Goal: Task Accomplishment & Management: Complete application form

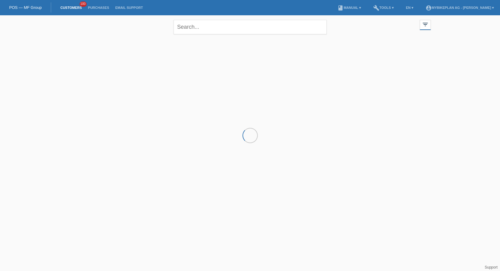
click at [65, 7] on link "Customers" at bounding box center [71, 8] width 28 height 4
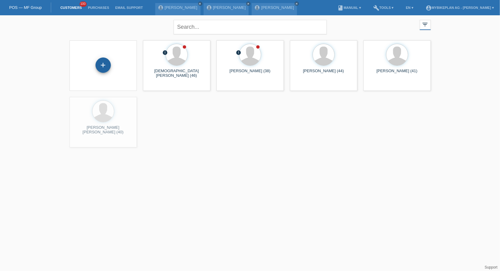
click at [102, 66] on div "+" at bounding box center [102, 65] width 15 height 15
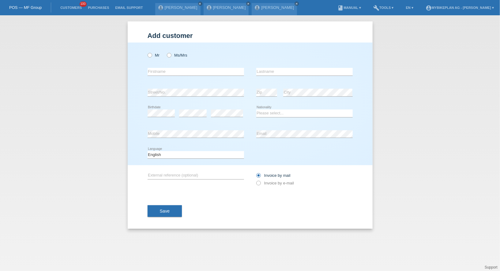
click at [142, 56] on div "Mr Ms/Mrs error Firstname Zip" at bounding box center [250, 104] width 245 height 123
click at [166, 52] on icon at bounding box center [166, 52] width 0 height 0
click at [168, 56] on input "Ms/Mrs" at bounding box center [169, 55] width 4 height 4
radio input "true"
click at [168, 73] on input "text" at bounding box center [195, 72] width 96 height 8
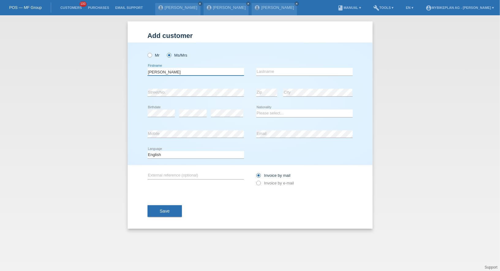
type input "Natalie"
type input "Schmidl"
select select "CH"
click at [198, 154] on select "Deutsch Français Italiano English" at bounding box center [195, 154] width 96 height 7
select select "de"
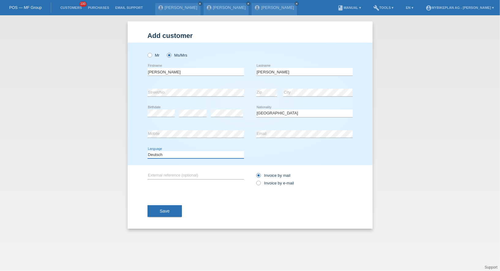
click at [147, 151] on select "Deutsch Français Italiano English" at bounding box center [195, 154] width 96 height 7
click at [277, 184] on label "Invoice by e-mail" at bounding box center [275, 183] width 38 height 5
click at [260, 184] on input "Invoice by e-mail" at bounding box center [258, 185] width 4 height 8
radio input "true"
click at [171, 211] on button "Save" at bounding box center [164, 211] width 35 height 12
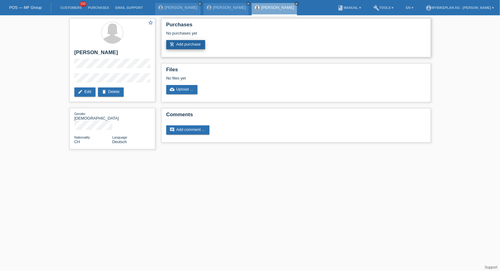
click at [200, 46] on link "add_shopping_cart Add purchase" at bounding box center [185, 44] width 39 height 9
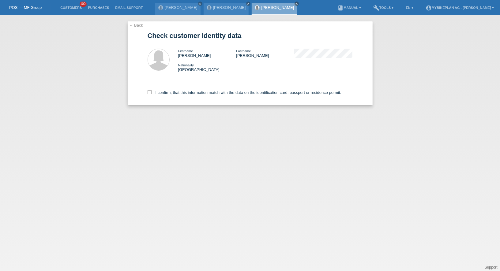
click at [180, 104] on div "I confirm, that this information match with the data on the identification card…" at bounding box center [249, 91] width 205 height 27
click at [184, 94] on label "I confirm, that this information match with the data on the identification card…" at bounding box center [244, 92] width 194 height 5
click at [151, 94] on input "I confirm, that this information match with the data on the identification card…" at bounding box center [149, 92] width 4 height 4
checkbox input "true"
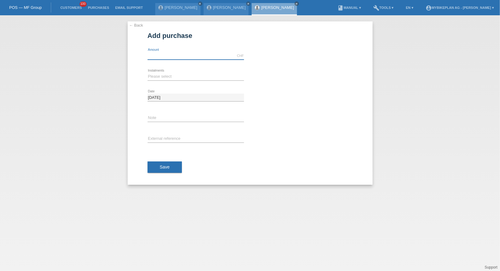
click at [199, 57] on input "text" at bounding box center [195, 56] width 96 height 8
type input "8598.00"
click at [180, 75] on select "Please select 6 instalments 12 instalments 18 instalments 24 instalments 36 ins…" at bounding box center [195, 76] width 96 height 7
select select "488"
click at [147, 73] on select "Please select 6 instalments 12 instalments 18 instalments 24 instalments 36 ins…" at bounding box center [195, 76] width 96 height 7
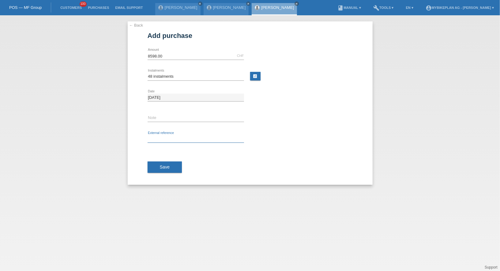
click at [165, 135] on input "text" at bounding box center [195, 139] width 96 height 8
paste input "45178627236"
type input "45178627236"
click at [161, 167] on span "Save" at bounding box center [165, 167] width 10 height 5
